Goal: Task Accomplishment & Management: Manage account settings

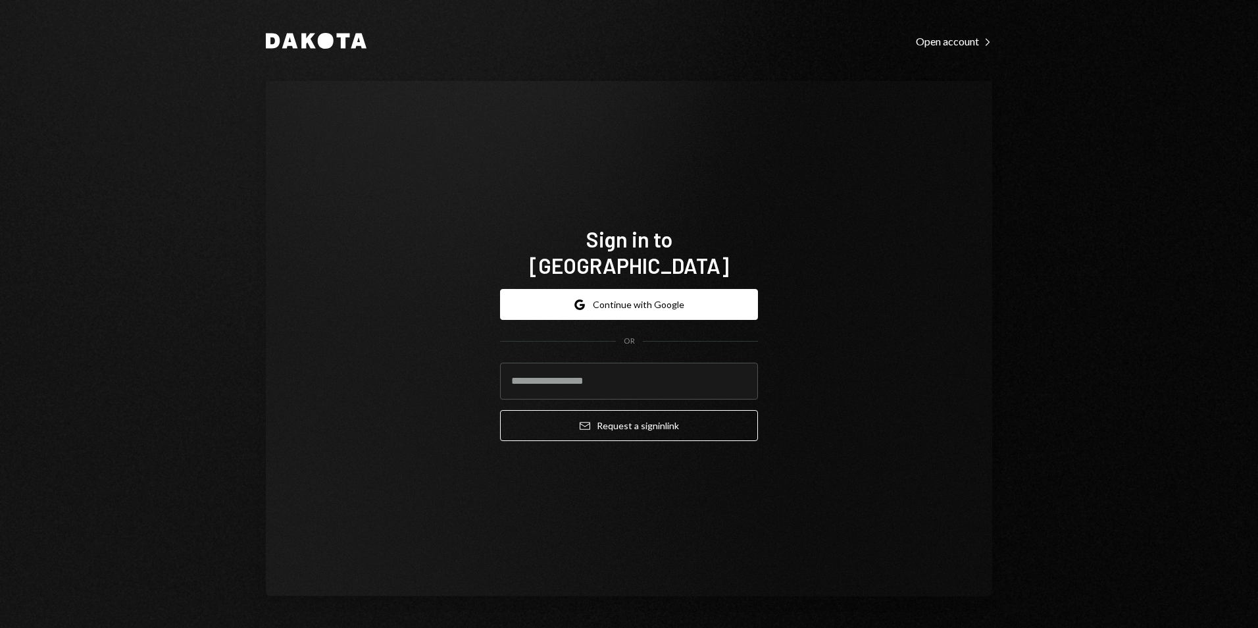
type input "**********"
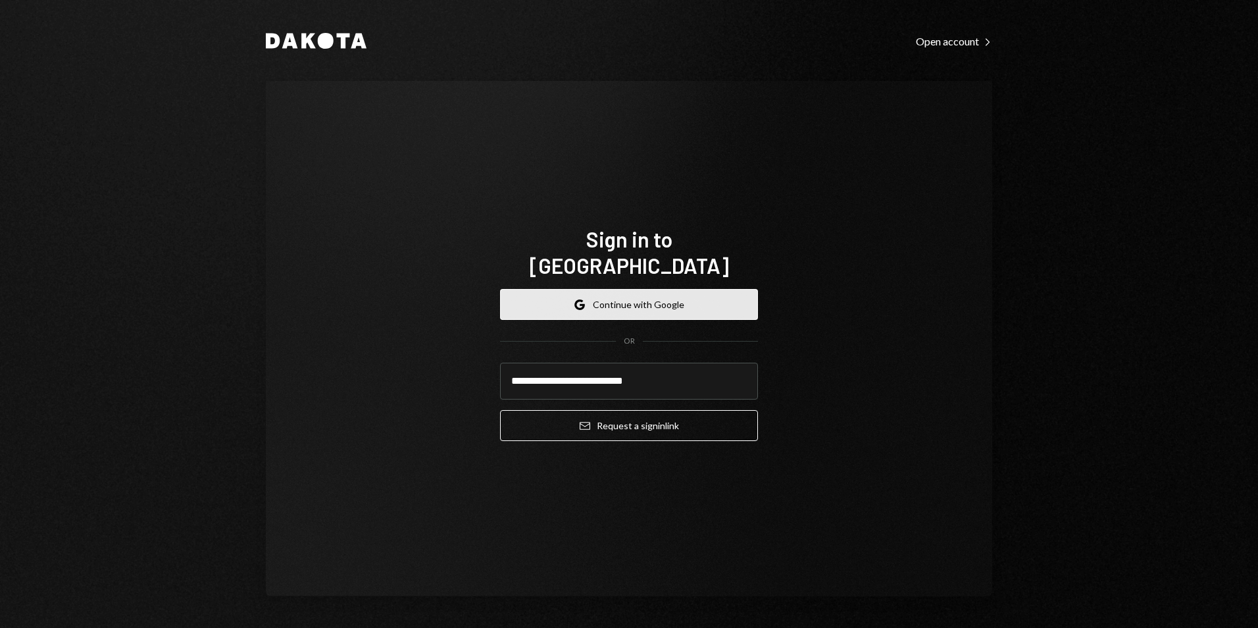
click at [651, 297] on button "Google Continue with Google" at bounding box center [629, 304] width 258 height 31
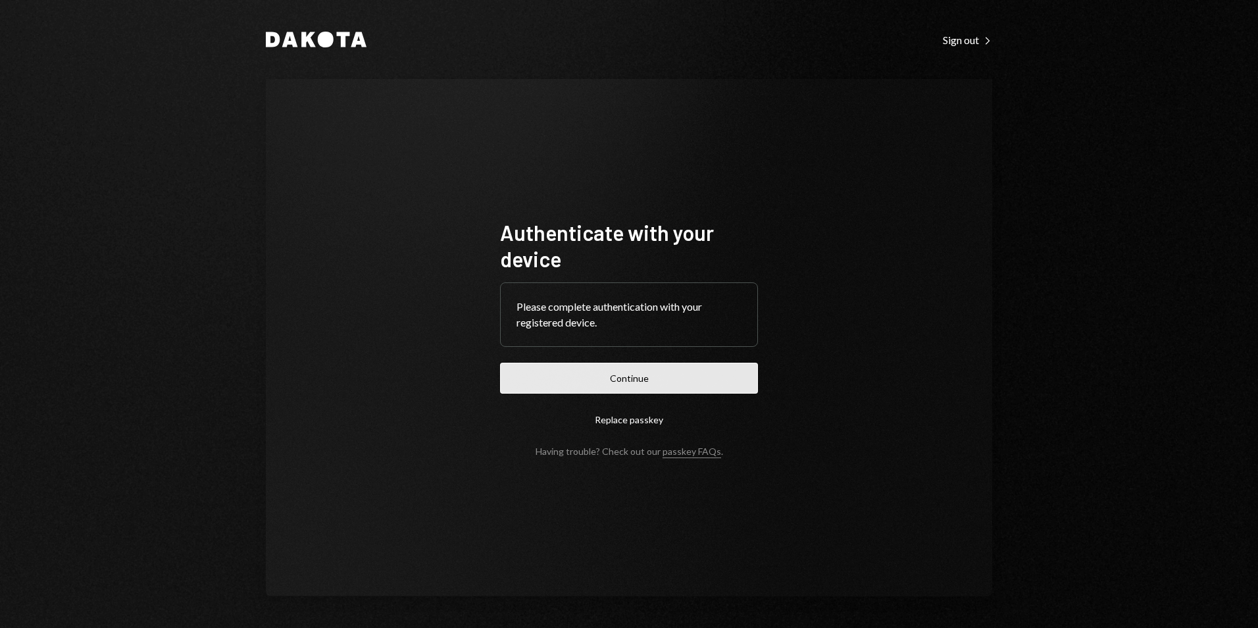
click at [686, 380] on button "Continue" at bounding box center [629, 378] width 258 height 31
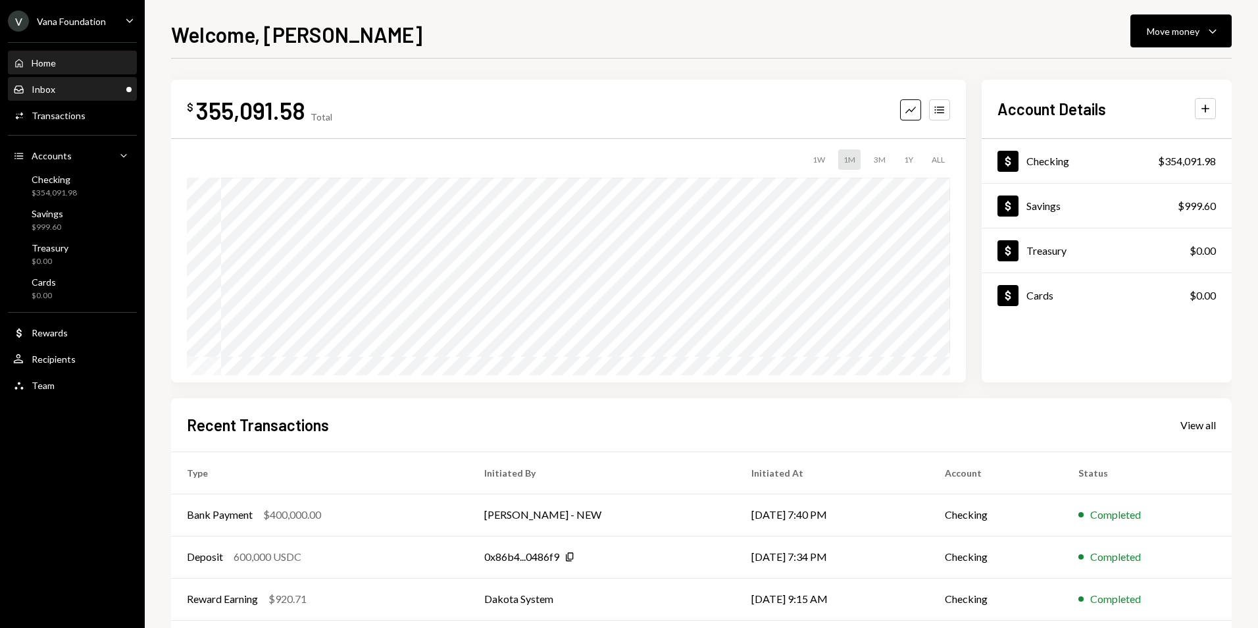
click at [113, 93] on div "Inbox Inbox" at bounding box center [72, 90] width 118 height 12
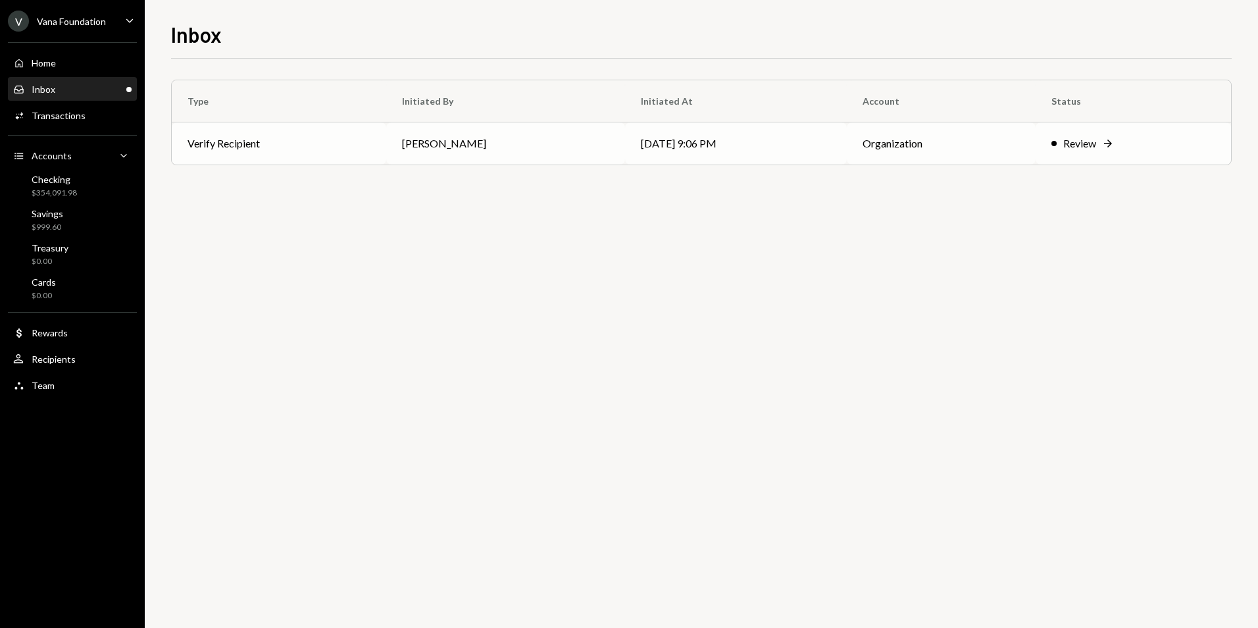
drag, startPoint x: 505, startPoint y: 135, endPoint x: 513, endPoint y: 135, distance: 7.2
click at [506, 135] on td "[PERSON_NAME]" at bounding box center [505, 143] width 239 height 42
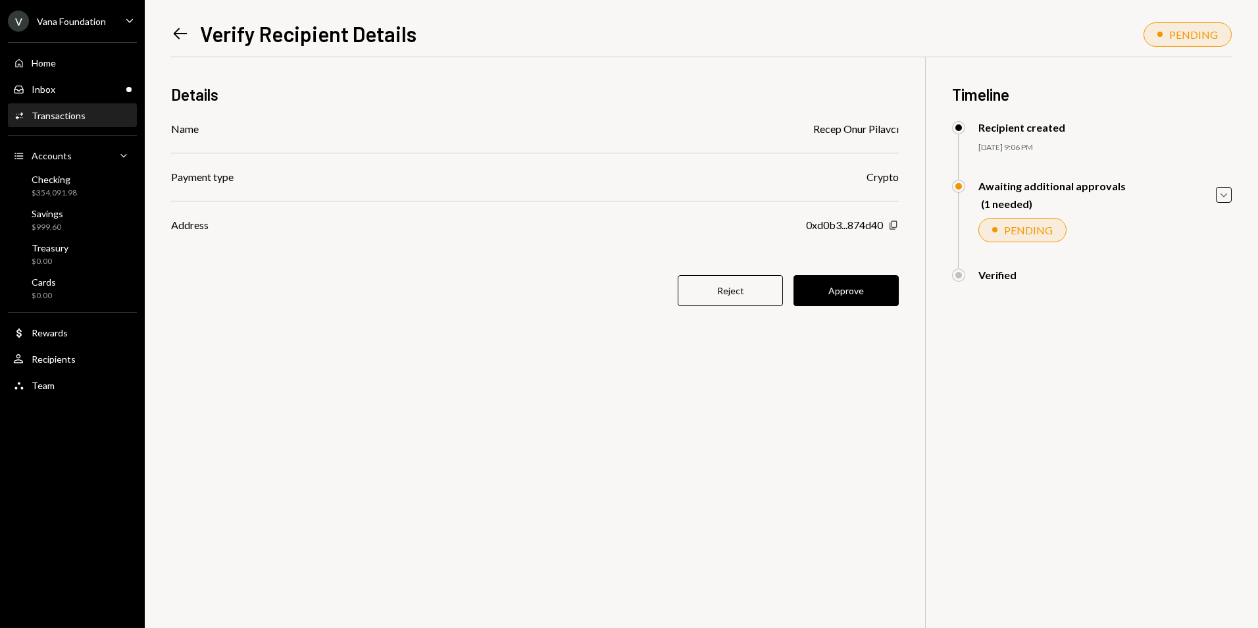
click at [891, 224] on icon "Copy" at bounding box center [893, 225] width 11 height 11
click at [860, 288] on button "Approve" at bounding box center [845, 290] width 105 height 31
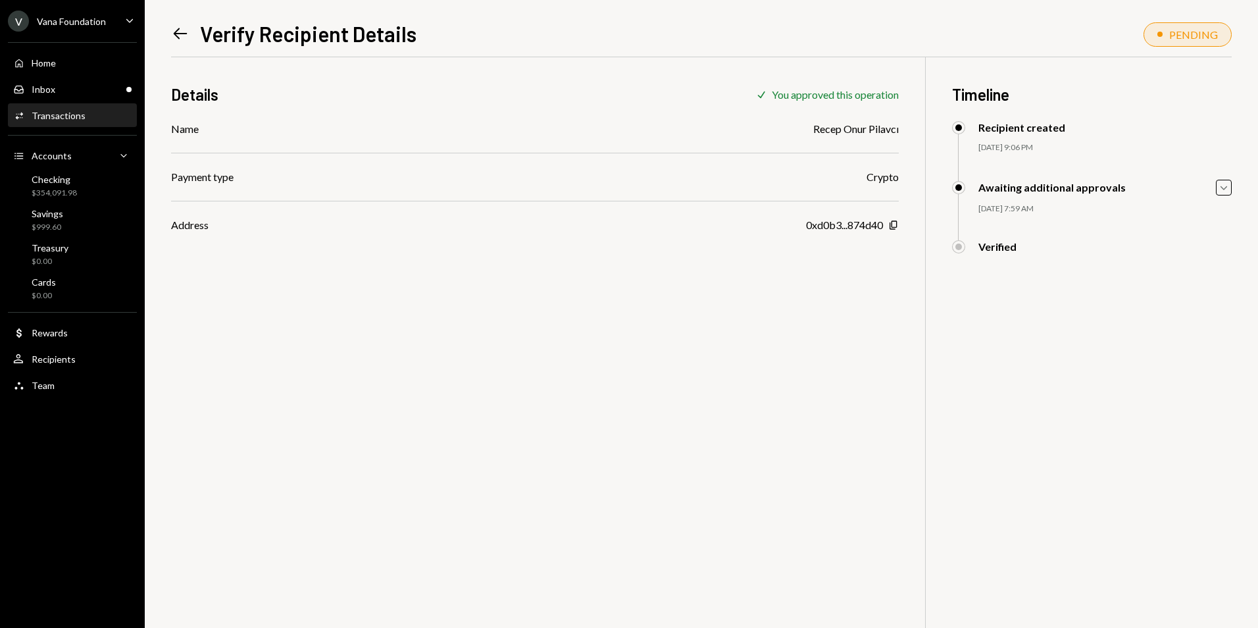
click at [64, 17] on div "Vana Foundation" at bounding box center [71, 21] width 69 height 11
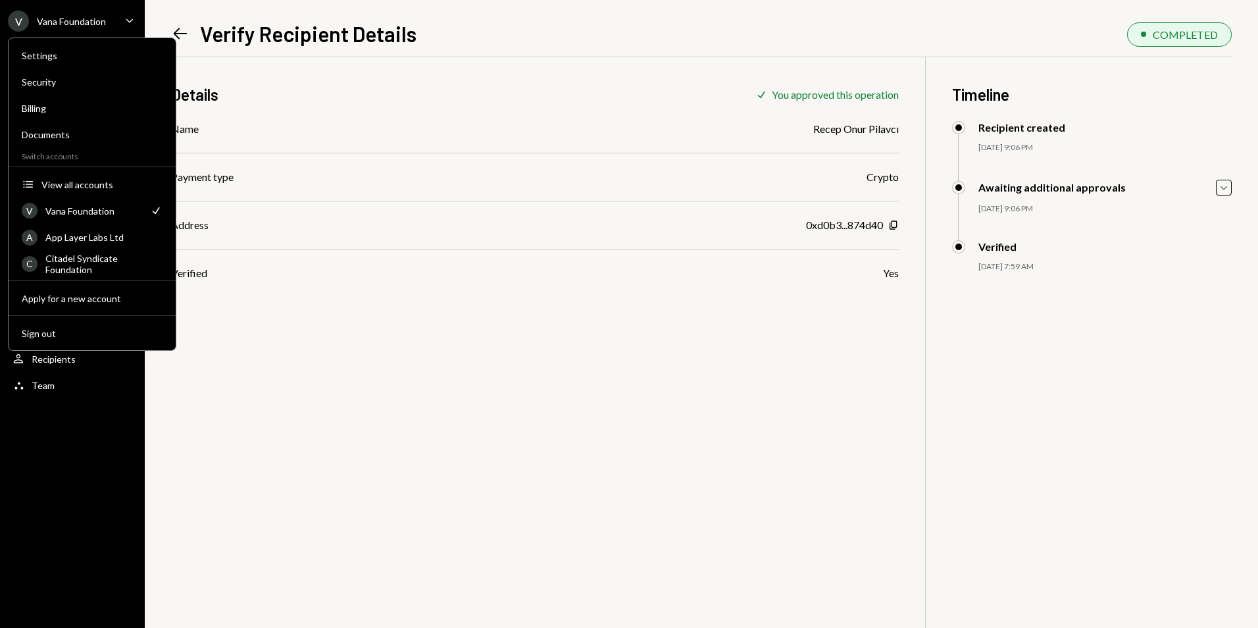
drag, startPoint x: 493, startPoint y: 73, endPoint x: 467, endPoint y: 82, distance: 27.0
click at [493, 72] on div "Details Check You approved this operation Name Recep Onur Pilavcı Payment type …" at bounding box center [535, 169] width 728 height 224
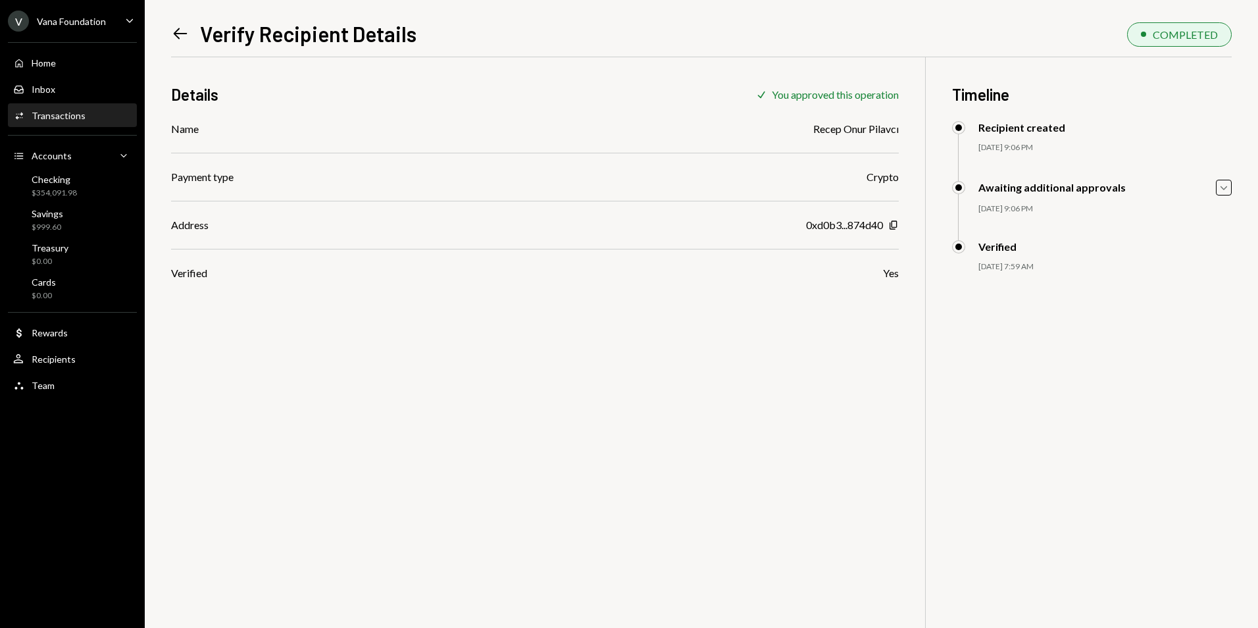
click at [170, 31] on div "Left Arrow Verify Recipient Details COMPLETED Details Check You approved this o…" at bounding box center [701, 314] width 1113 height 628
click at [175, 34] on icon at bounding box center [181, 33] width 14 height 11
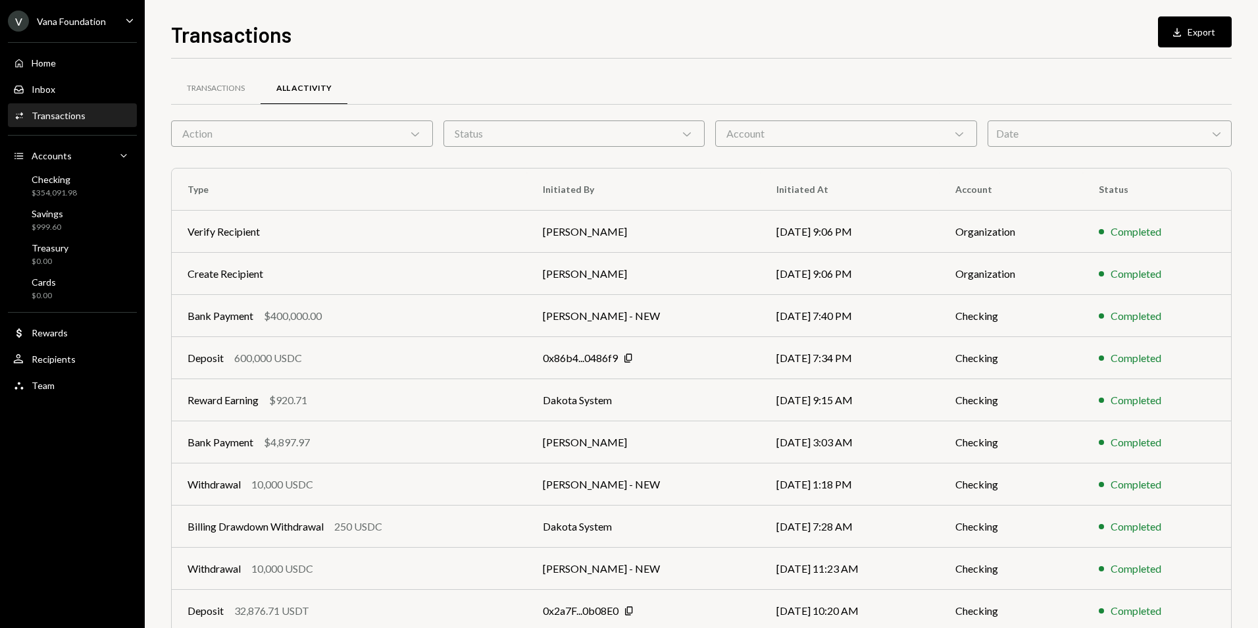
click at [114, 18] on div "V Vana Foundation Caret Down" at bounding box center [72, 21] width 145 height 21
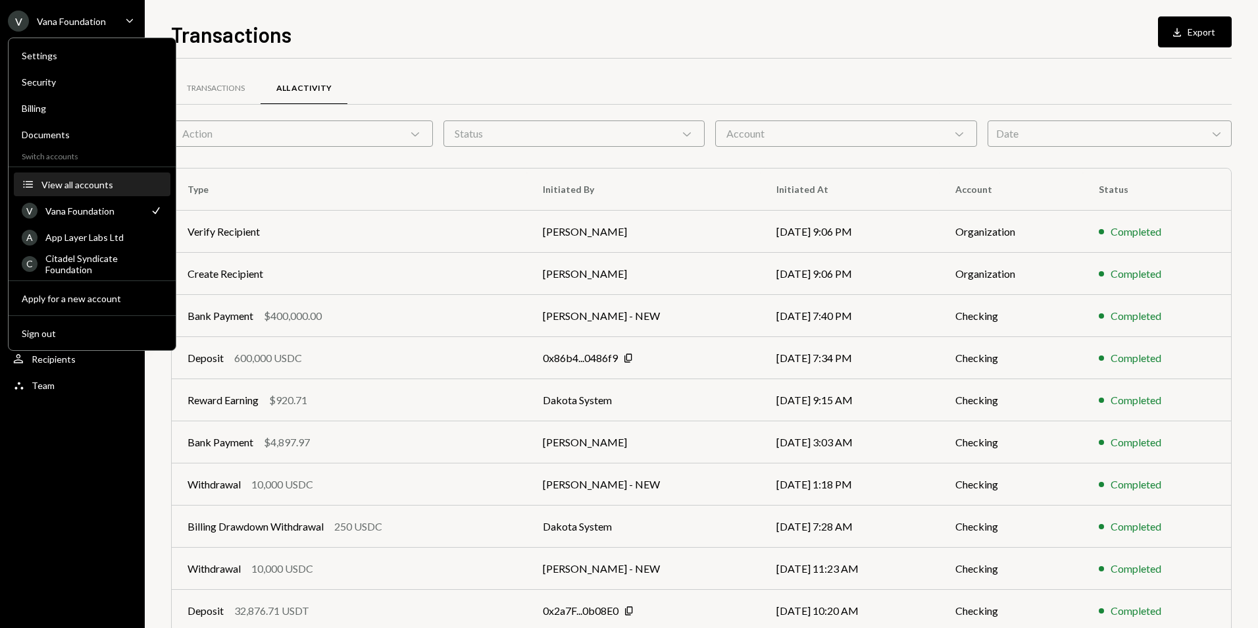
click at [84, 173] on button "Accounts View all accounts" at bounding box center [92, 185] width 157 height 24
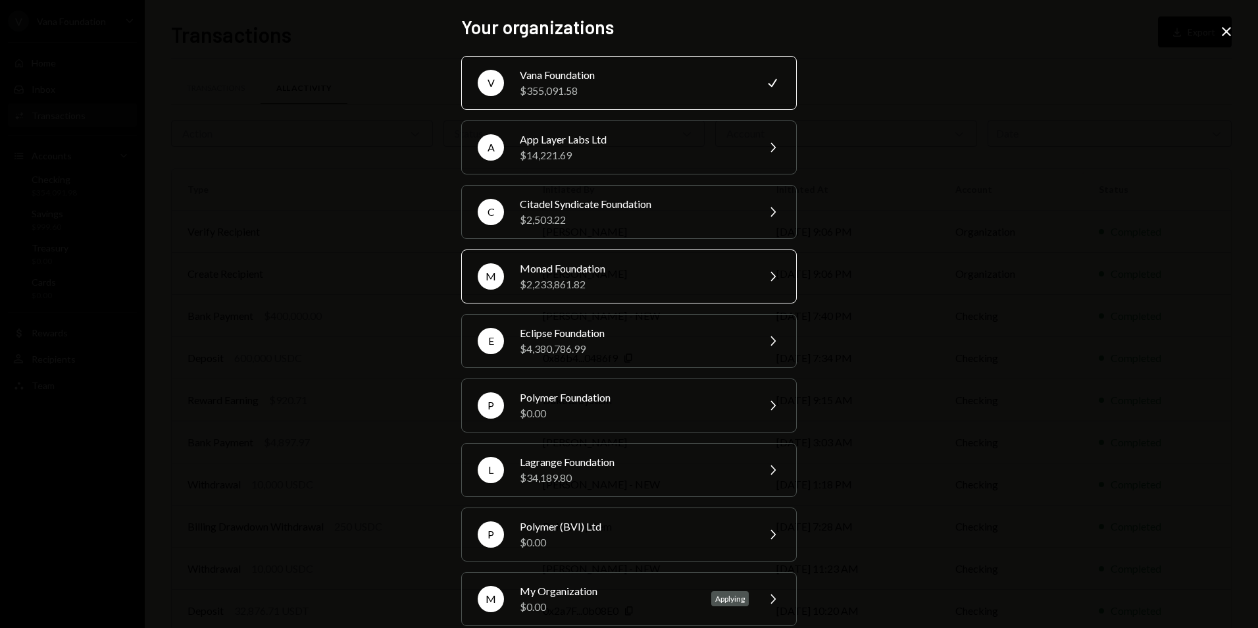
click at [585, 277] on div "$2,233,861.82" at bounding box center [634, 284] width 229 height 16
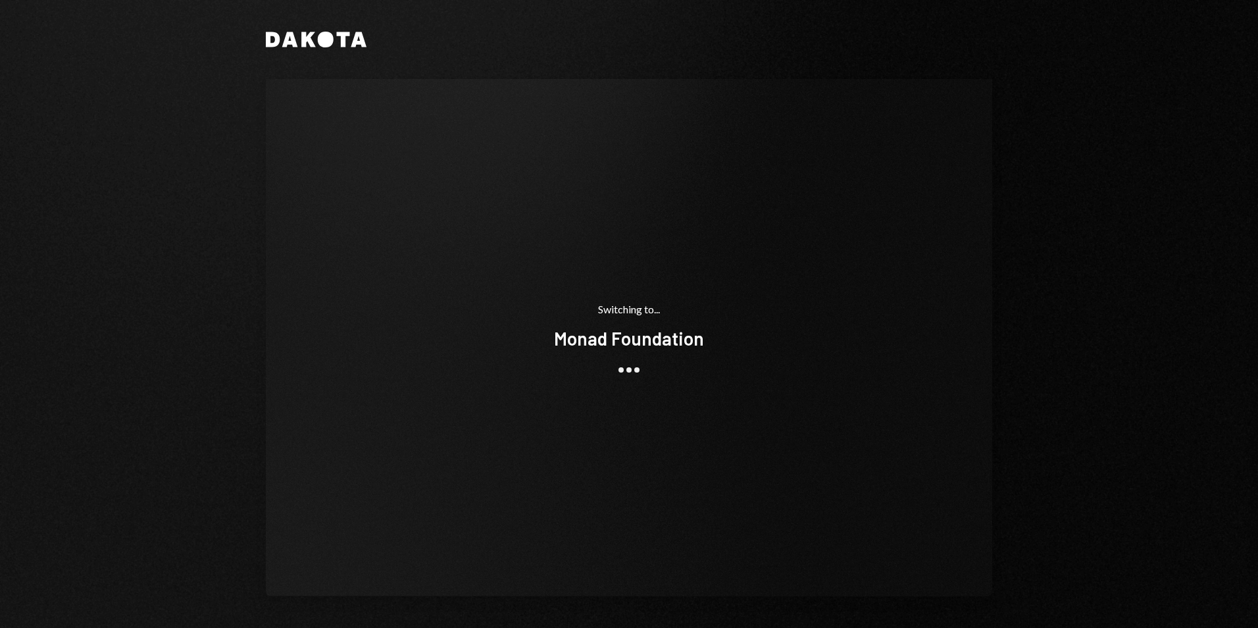
click at [551, 577] on div "Switching to... Monad Foundation" at bounding box center [629, 337] width 726 height 517
